Goal: Check status: Check status

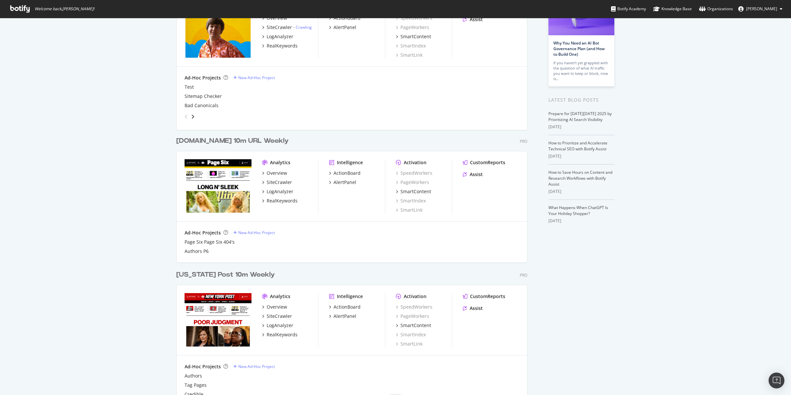
scroll to position [72, 0]
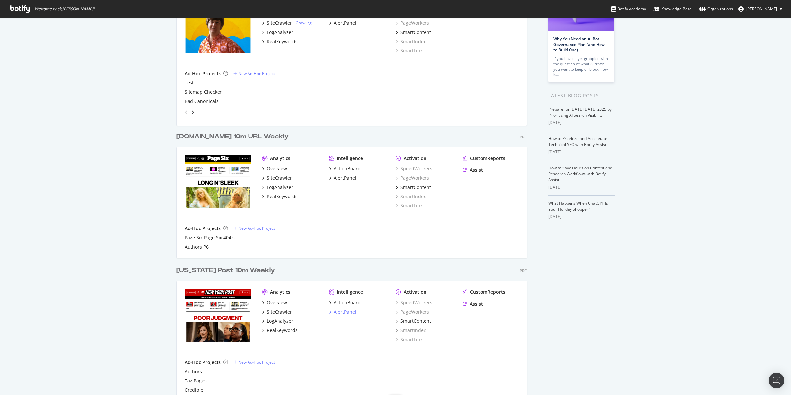
click at [344, 313] on div "AlertPanel" at bounding box center [344, 311] width 23 height 7
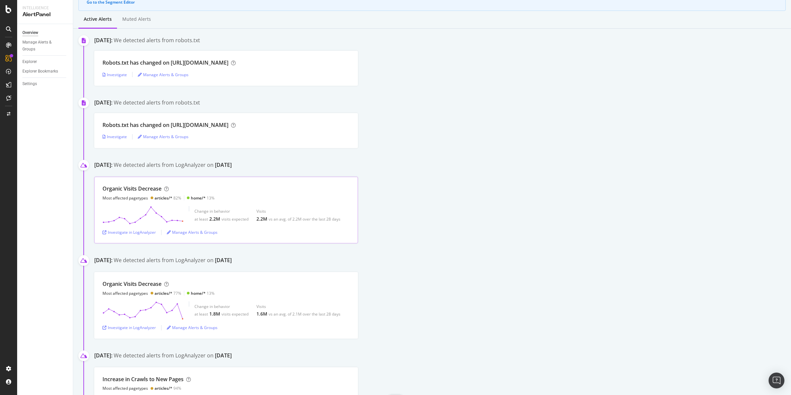
scroll to position [166, 0]
